Goal: Check status

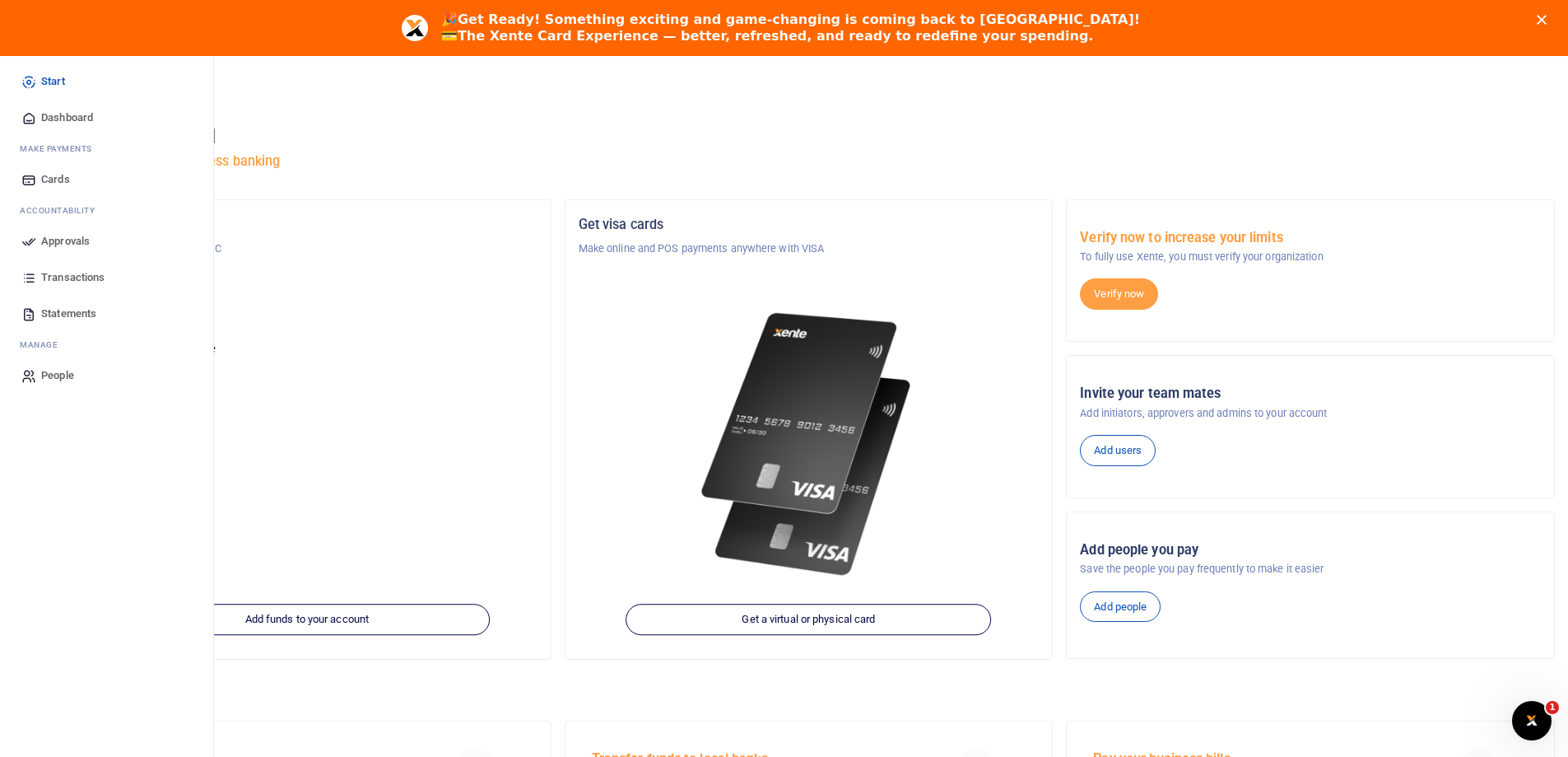
click at [53, 238] on span "Approvals" at bounding box center [65, 241] width 48 height 17
click at [54, 274] on span "Transactions" at bounding box center [73, 278] width 63 height 17
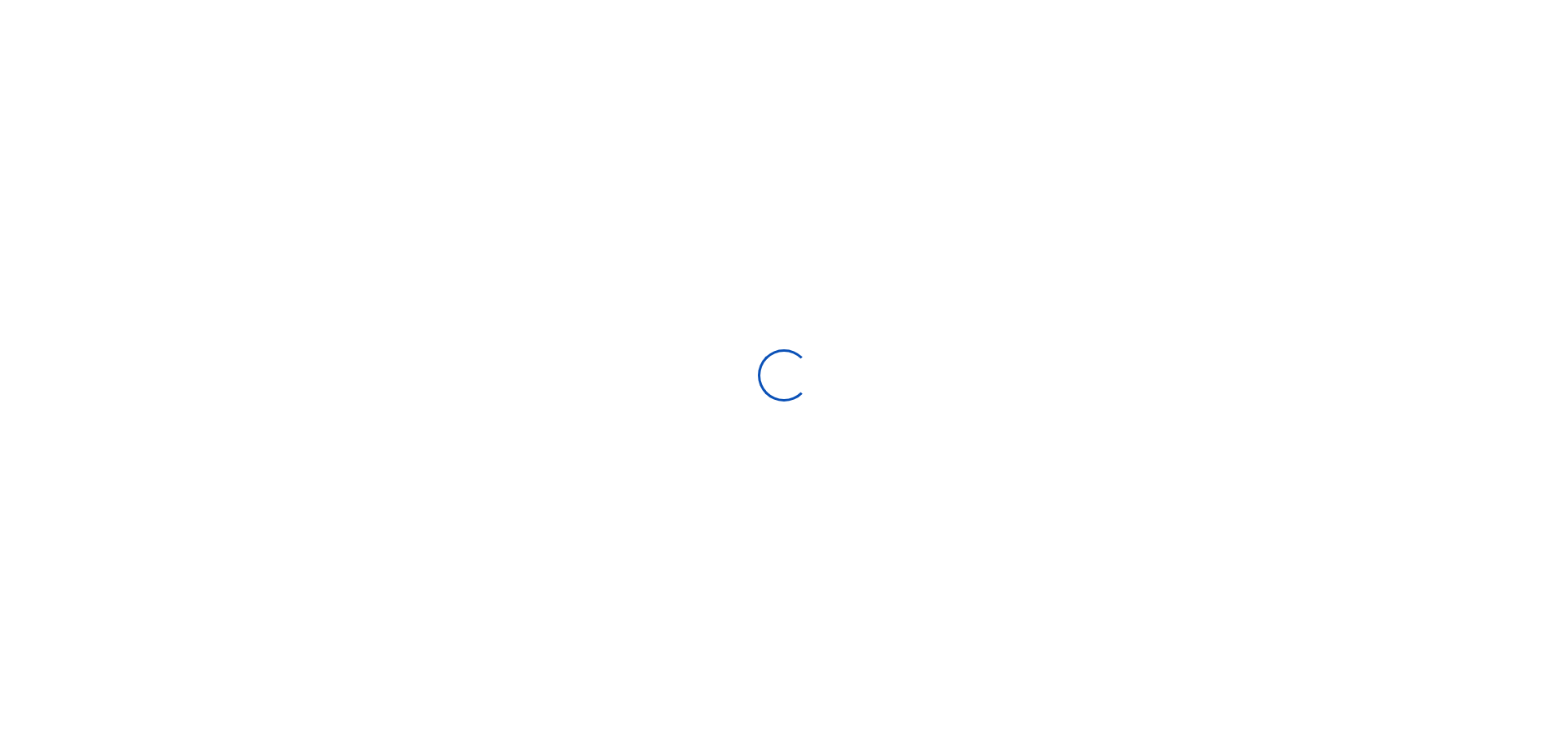
select select
type input "08/05/2025 - 09/03/2025"
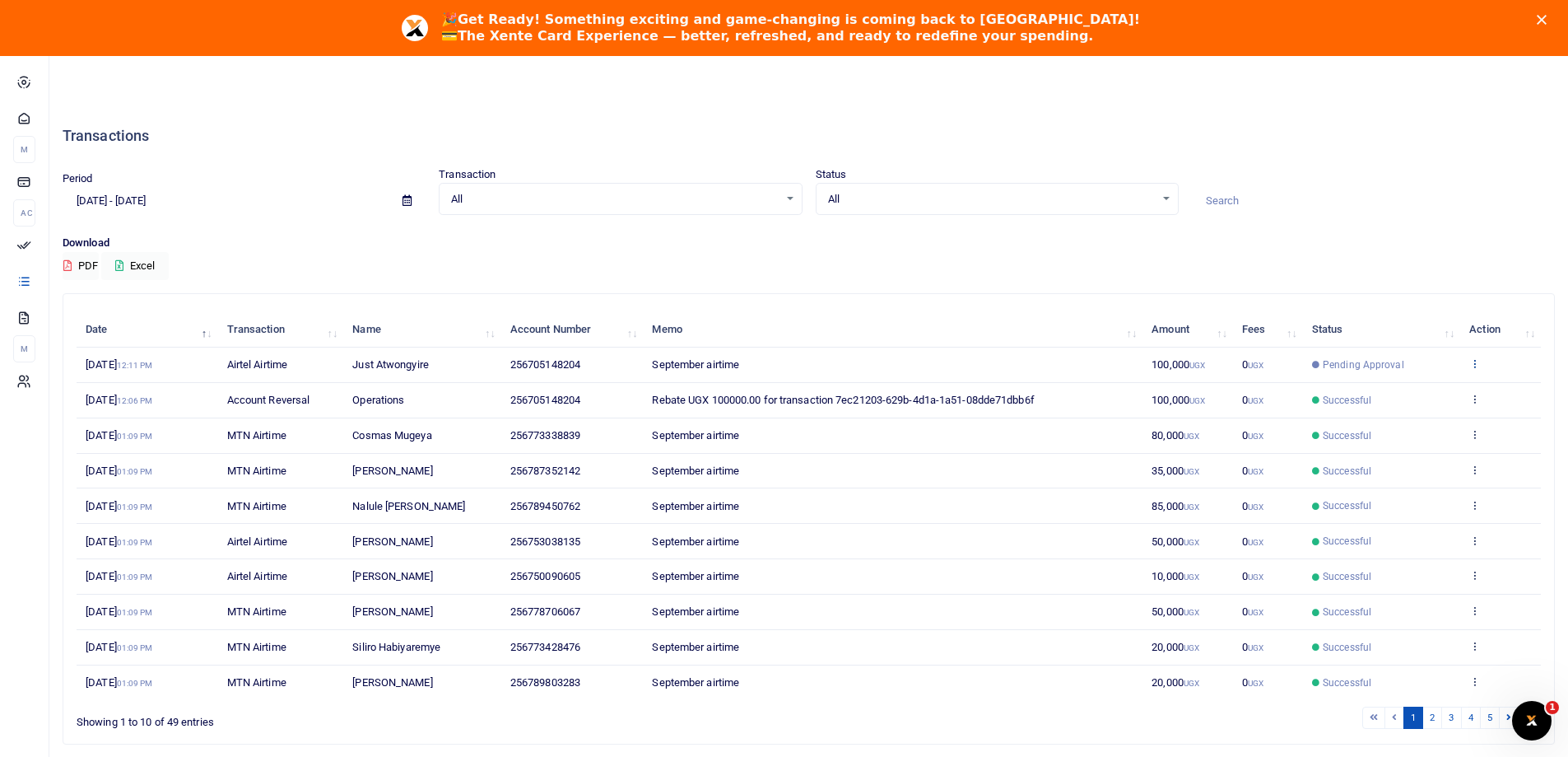
click at [1470, 365] on icon at bounding box center [1474, 363] width 10 height 11
click at [1393, 393] on link "View details" at bounding box center [1414, 391] width 130 height 23
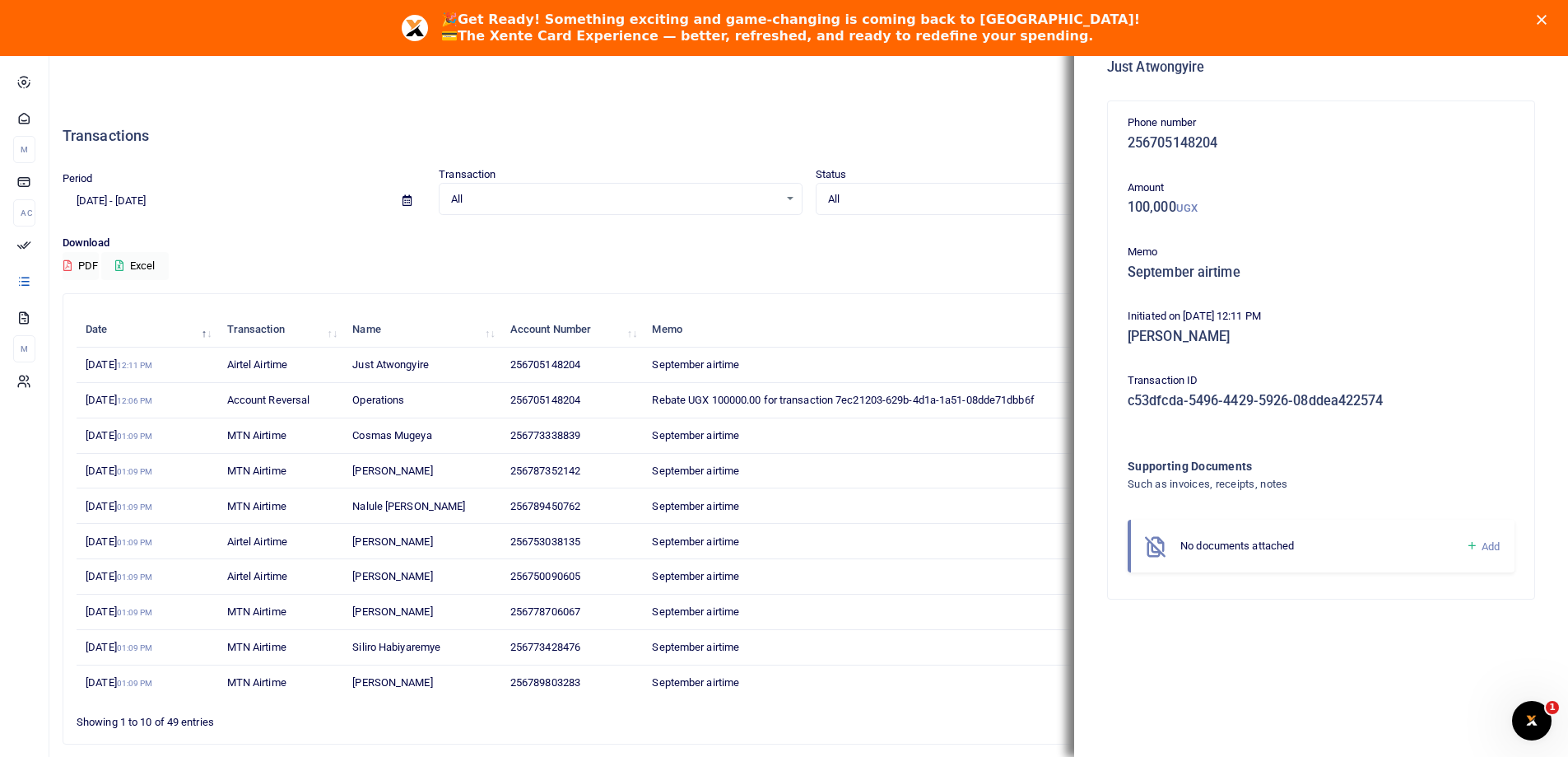
click at [1547, 23] on icon "Close" at bounding box center [1542, 20] width 10 height 10
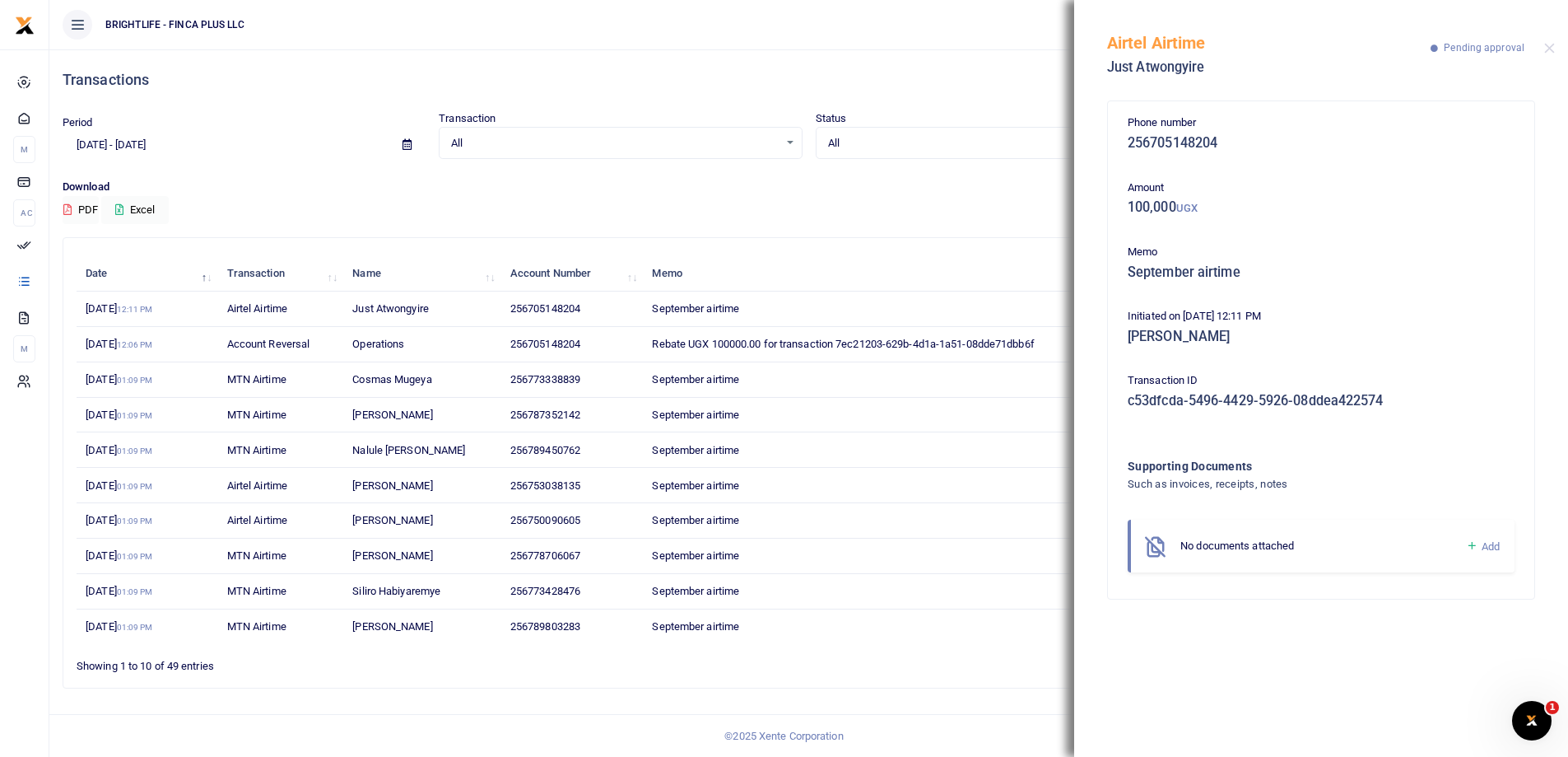
click at [987, 129] on div "All Select an option... All Processing Successful Pending Declined Failed" at bounding box center [998, 143] width 363 height 33
click at [1546, 50] on button "Close" at bounding box center [1549, 48] width 10 height 10
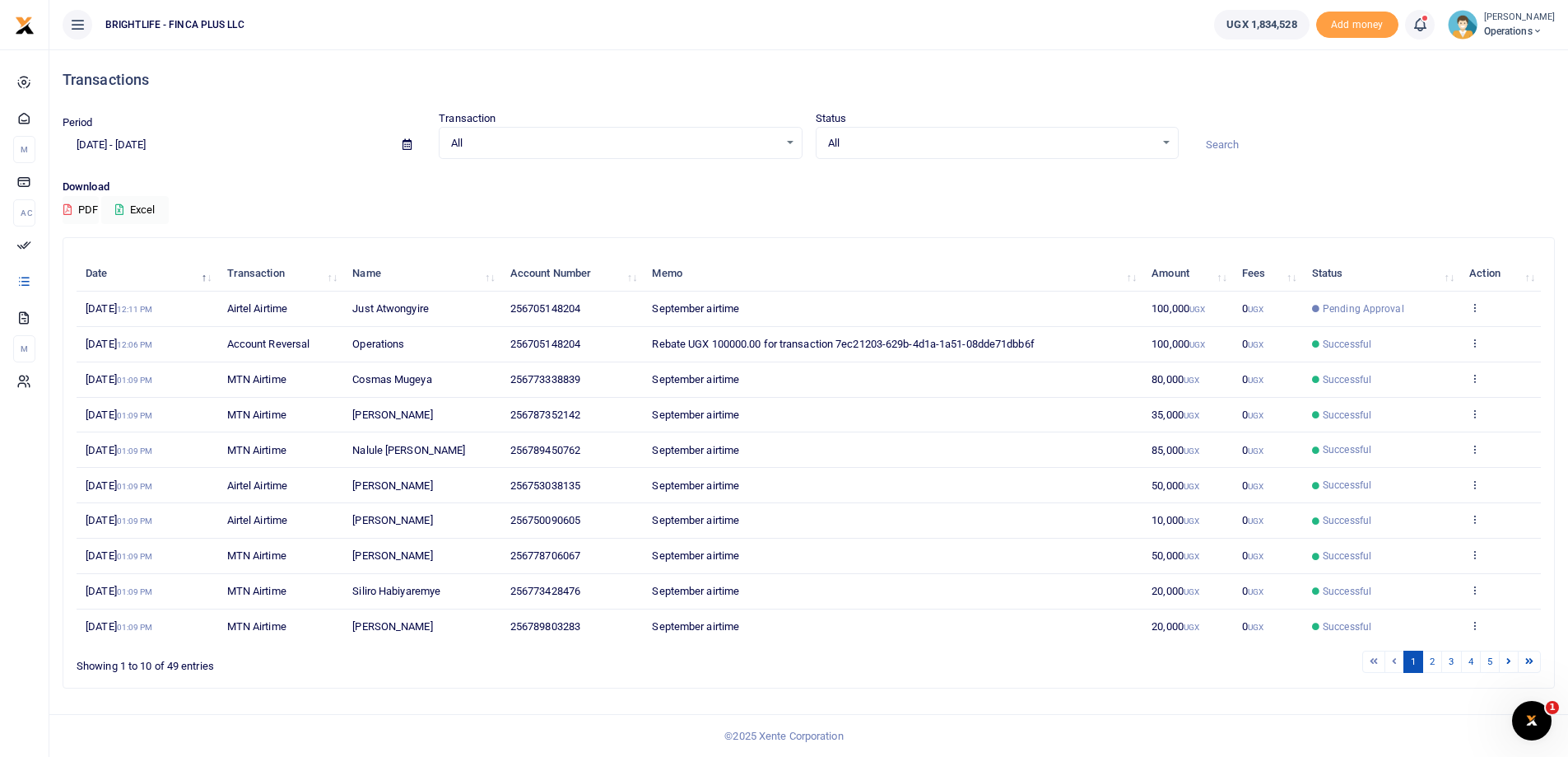
scroll to position [1, 0]
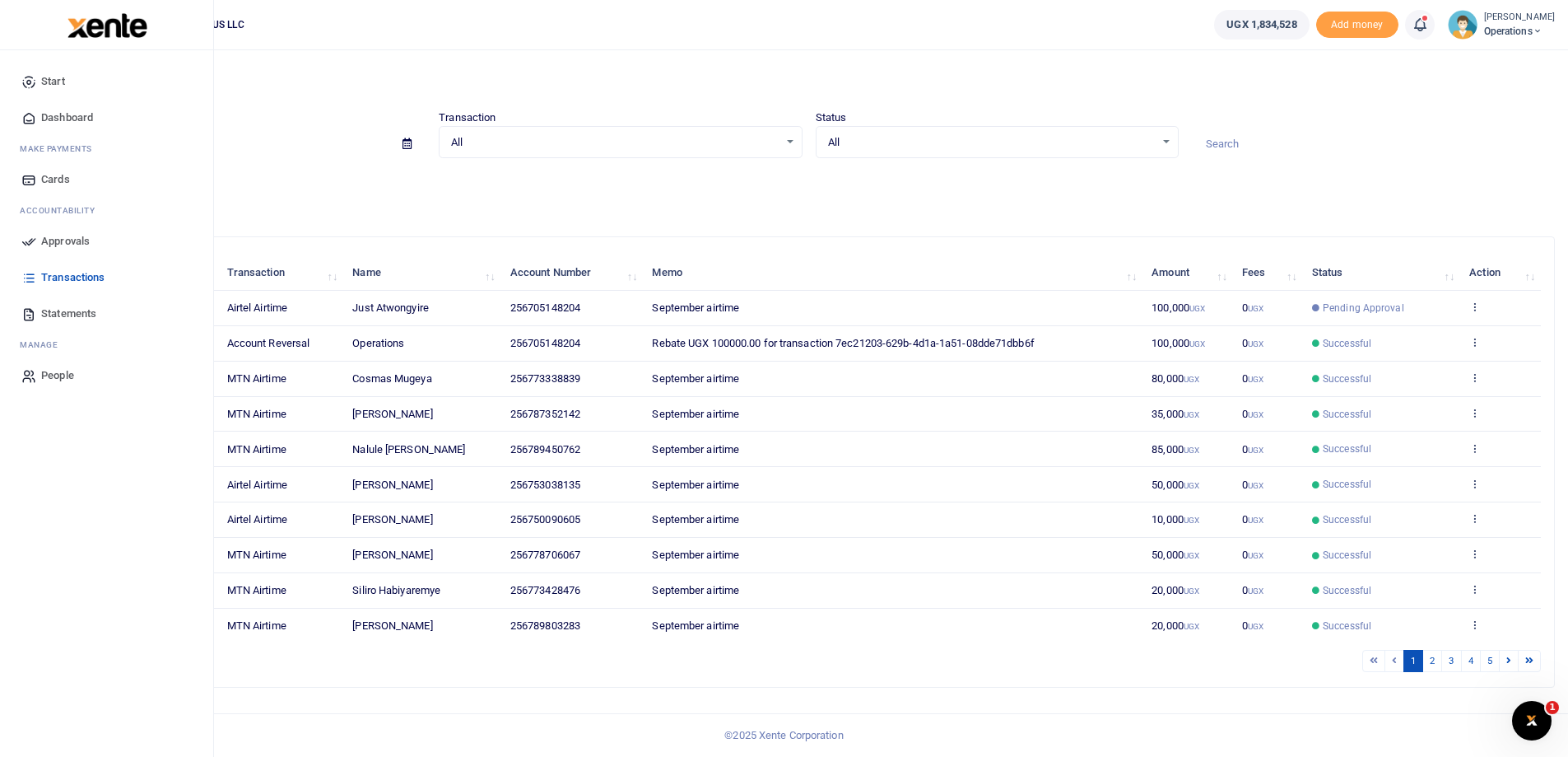
click at [49, 317] on span "Statements" at bounding box center [68, 314] width 55 height 17
